Goal: Transaction & Acquisition: Purchase product/service

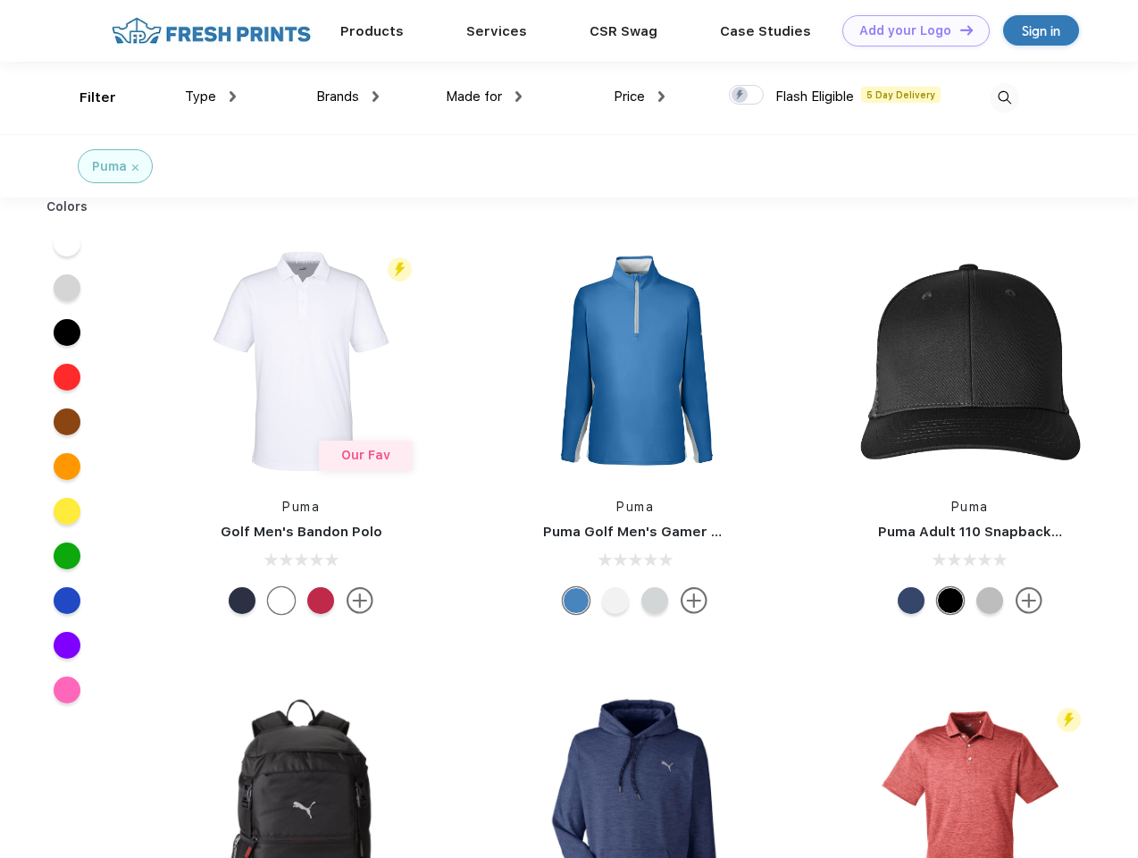
scroll to position [1, 0]
click at [910, 30] on link "Add your Logo Design Tool" at bounding box center [916, 30] width 147 height 31
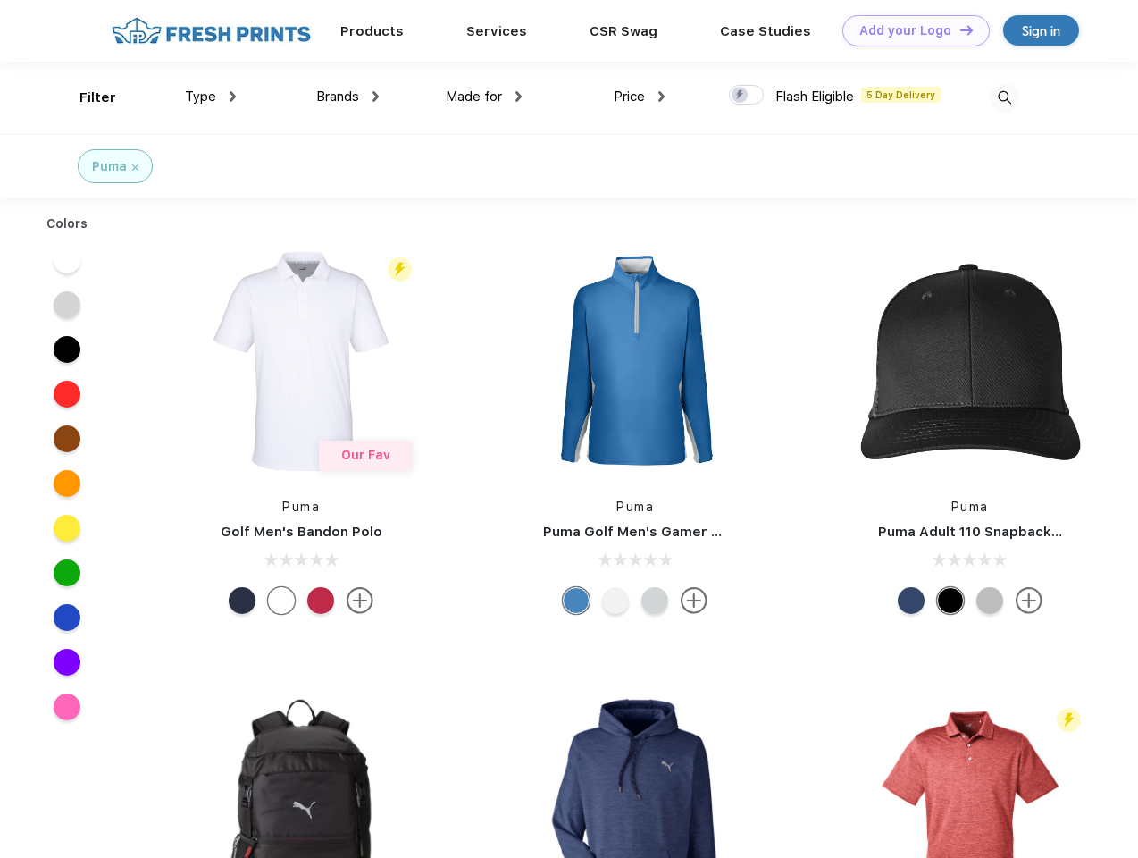
click at [0, 0] on div "Design Tool" at bounding box center [0, 0] width 0 height 0
click at [959, 29] on link "Add your Logo Design Tool" at bounding box center [916, 30] width 147 height 31
click at [86, 97] on div "Filter" at bounding box center [98, 98] width 37 height 21
click at [211, 96] on span "Type" at bounding box center [200, 96] width 31 height 16
click at [348, 96] on span "Brands" at bounding box center [337, 96] width 43 height 16
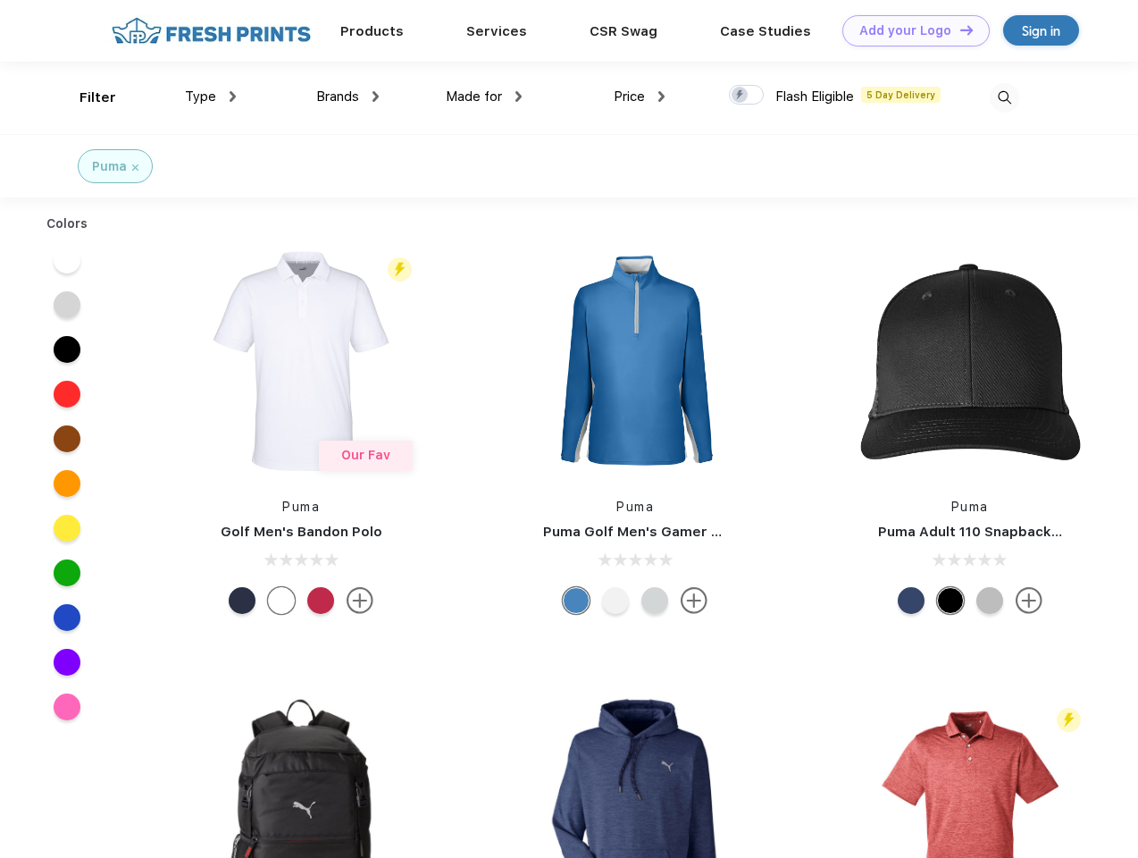
click at [484, 96] on span "Made for" at bounding box center [474, 96] width 56 height 16
click at [640, 96] on span "Price" at bounding box center [629, 96] width 31 height 16
click at [747, 96] on div at bounding box center [746, 95] width 35 height 20
click at [741, 96] on input "checkbox" at bounding box center [735, 90] width 12 height 12
click at [1004, 97] on img at bounding box center [1004, 97] width 29 height 29
